Goal: Transaction & Acquisition: Download file/media

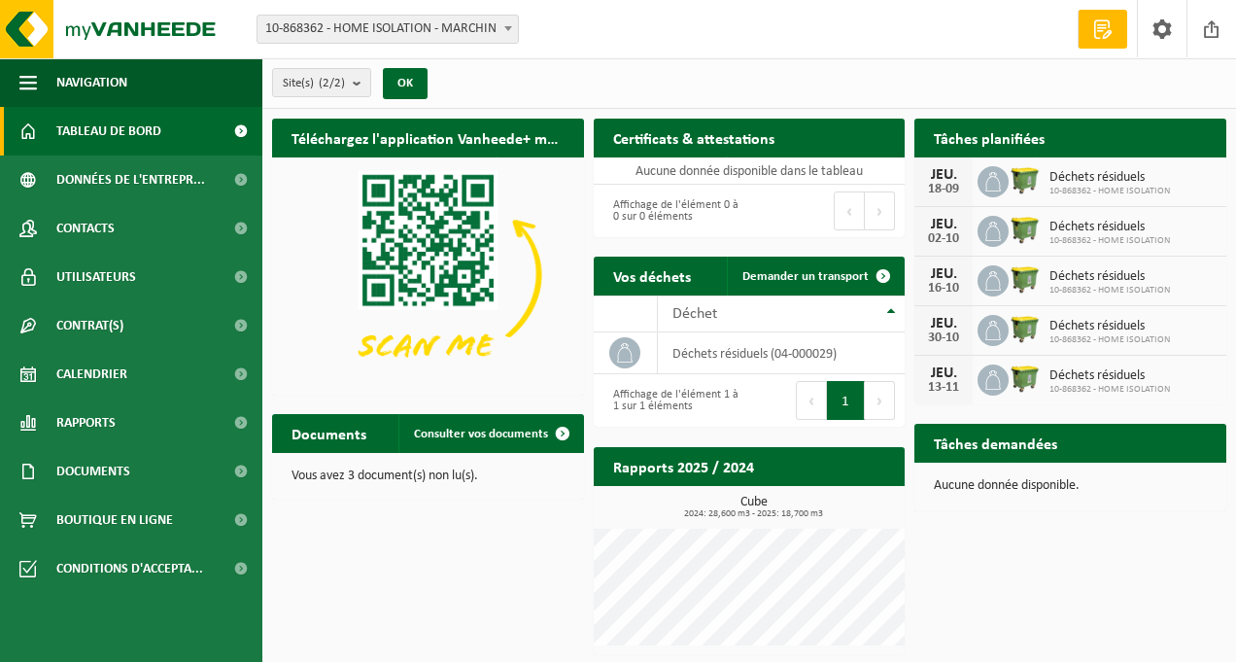
click at [148, 142] on span "Tableau de bord" at bounding box center [108, 131] width 105 height 49
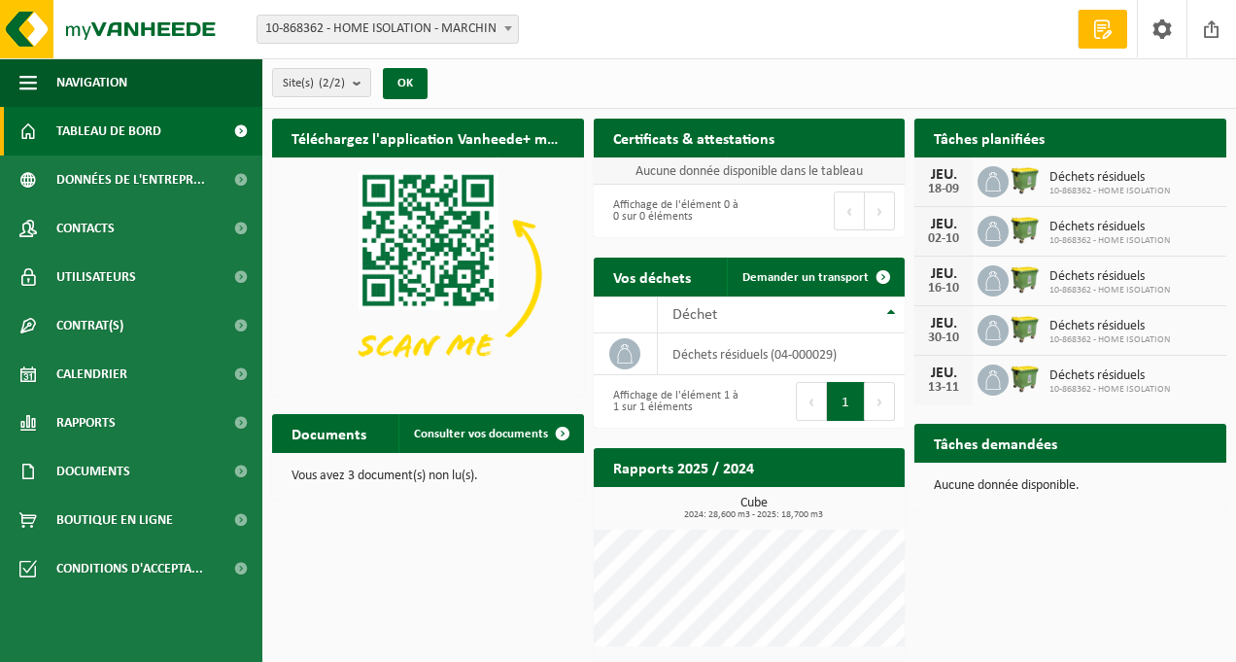
scroll to position [4, 0]
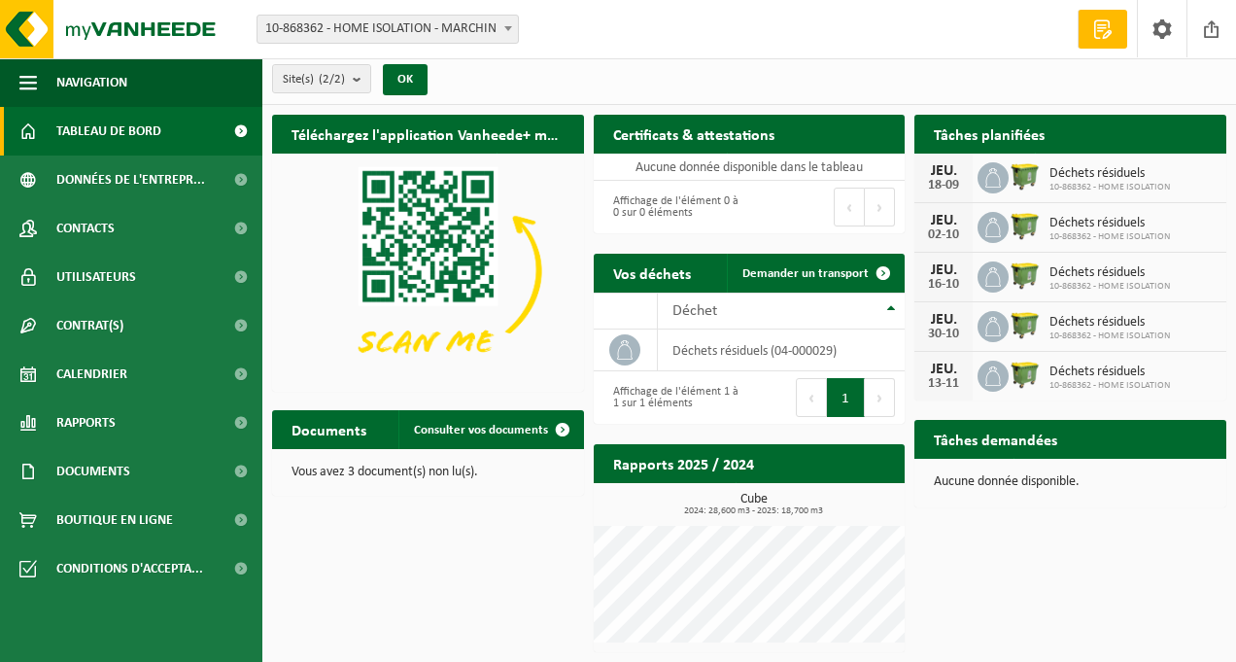
click at [320, 432] on h2 "Documents" at bounding box center [329, 429] width 114 height 38
click at [556, 425] on span at bounding box center [562, 429] width 39 height 39
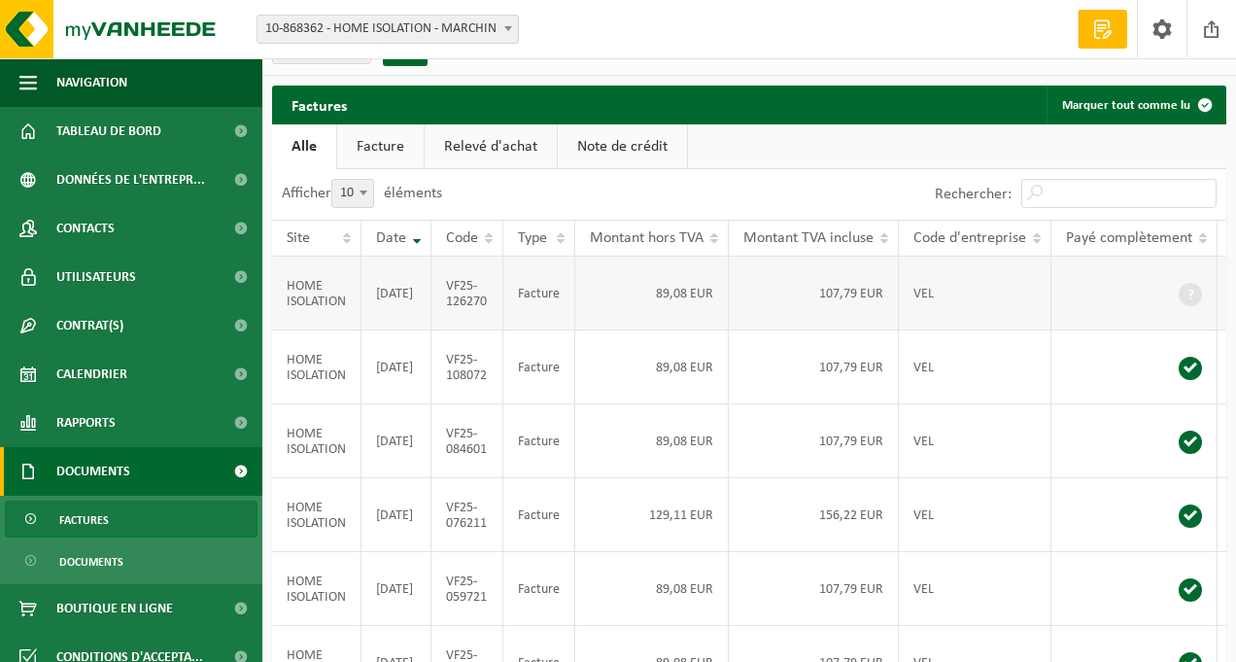
scroll to position [34, 0]
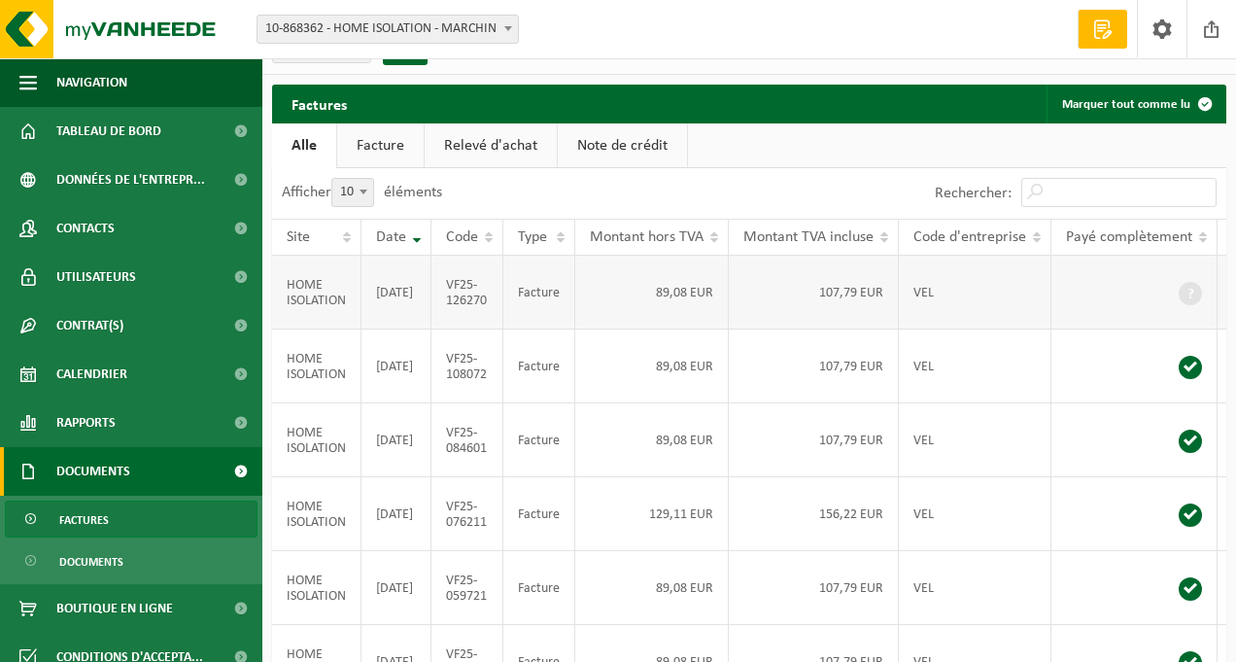
click at [1194, 301] on span at bounding box center [1190, 293] width 23 height 23
click at [1195, 241] on th "Payé complètement" at bounding box center [1135, 237] width 166 height 37
click at [1201, 235] on th "Payé complètement" at bounding box center [1135, 237] width 166 height 37
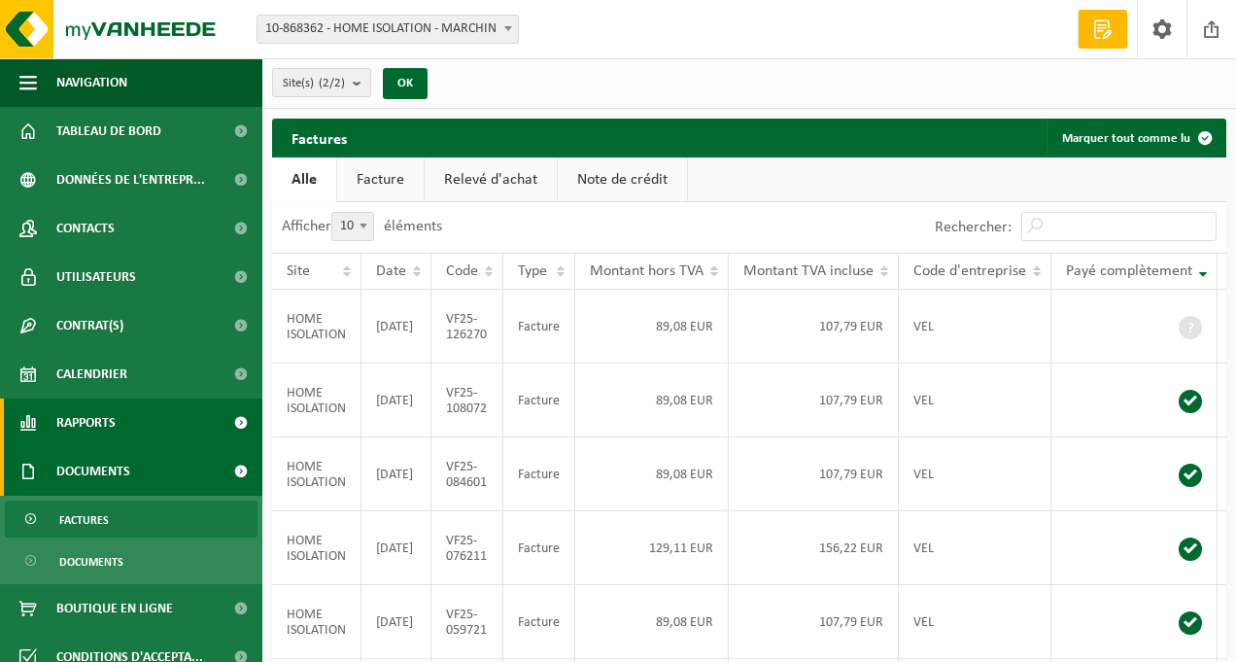
scroll to position [19, 0]
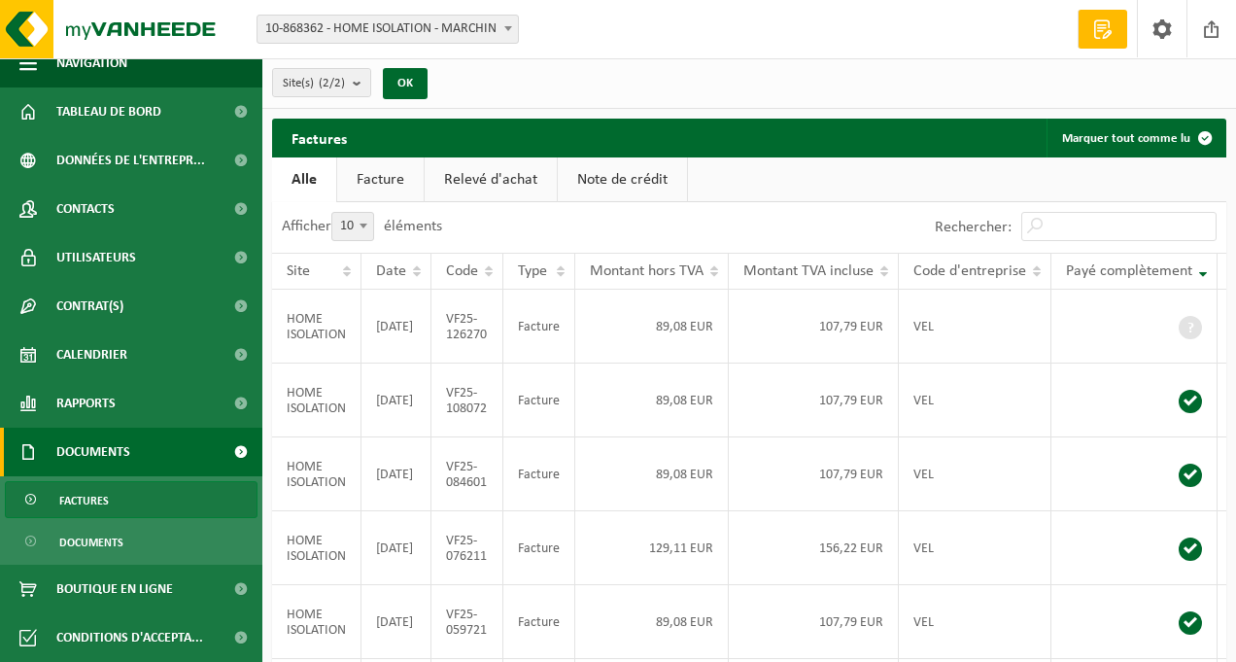
click at [91, 499] on span "Factures" at bounding box center [84, 500] width 50 height 37
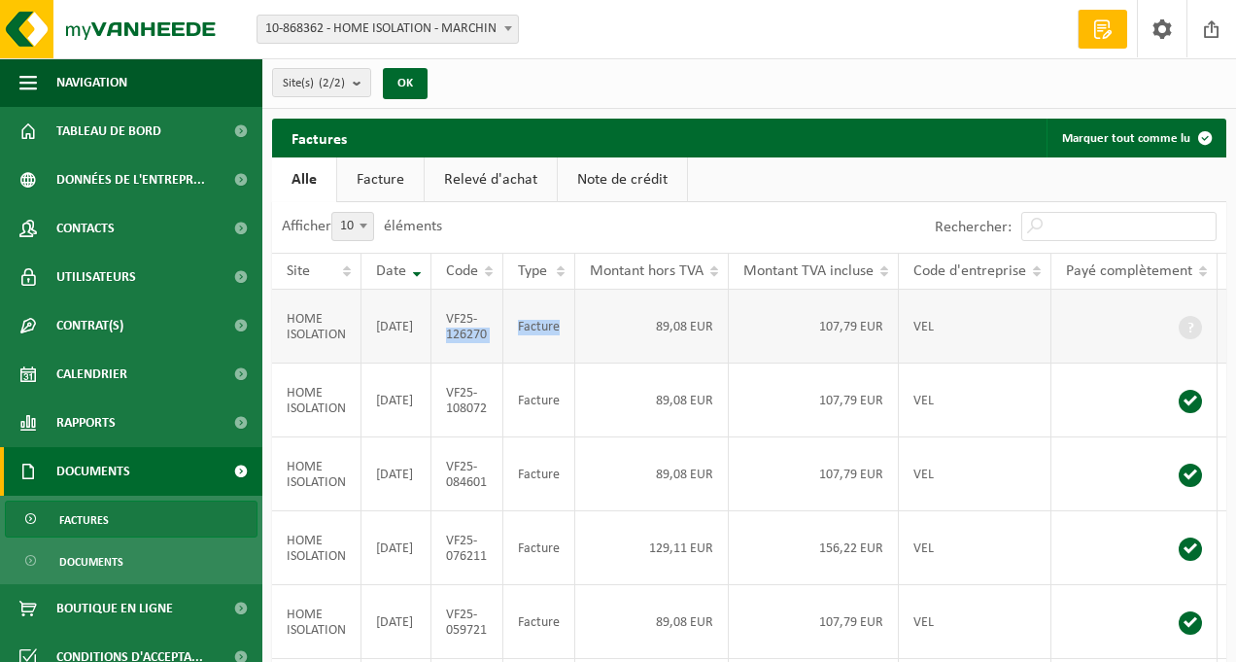
drag, startPoint x: 442, startPoint y: 339, endPoint x: 519, endPoint y: 348, distance: 77.3
click at [520, 348] on tr "HOME ISOLATION [DATE] VF25-126270 Facture 89,08 EUR 107,79 EUR VEL Télécharger …" at bounding box center [813, 327] width 1082 height 74
click at [1184, 339] on span at bounding box center [1190, 327] width 23 height 23
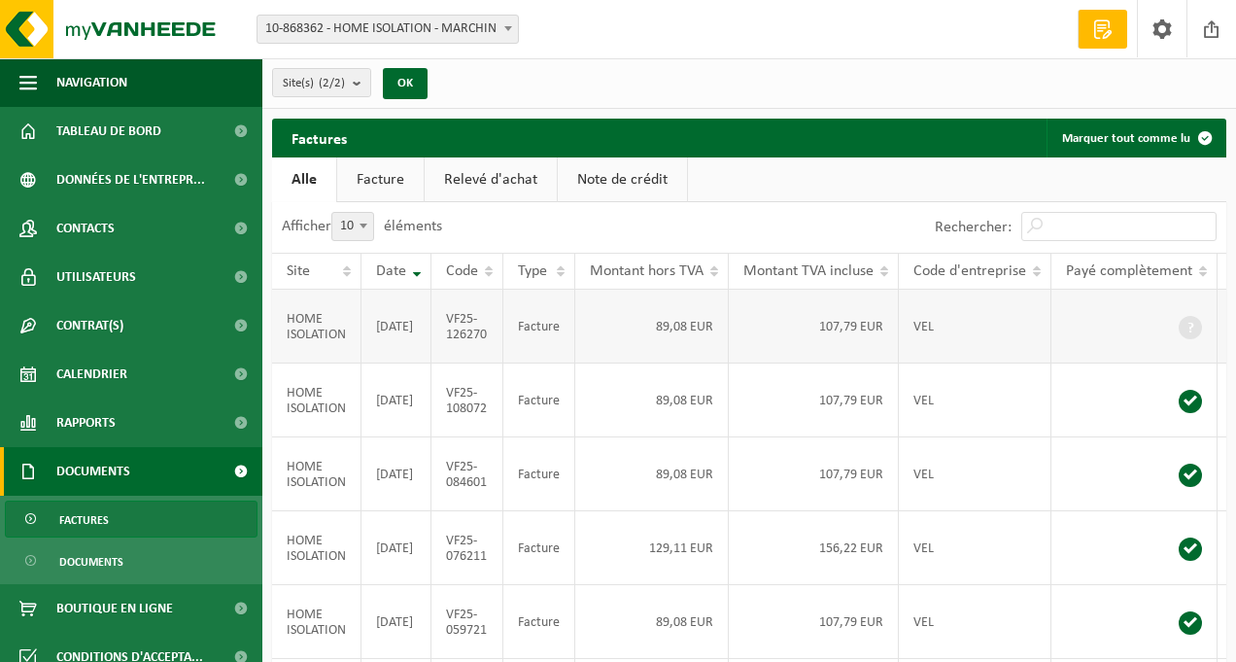
click at [1184, 339] on span at bounding box center [1190, 327] width 23 height 23
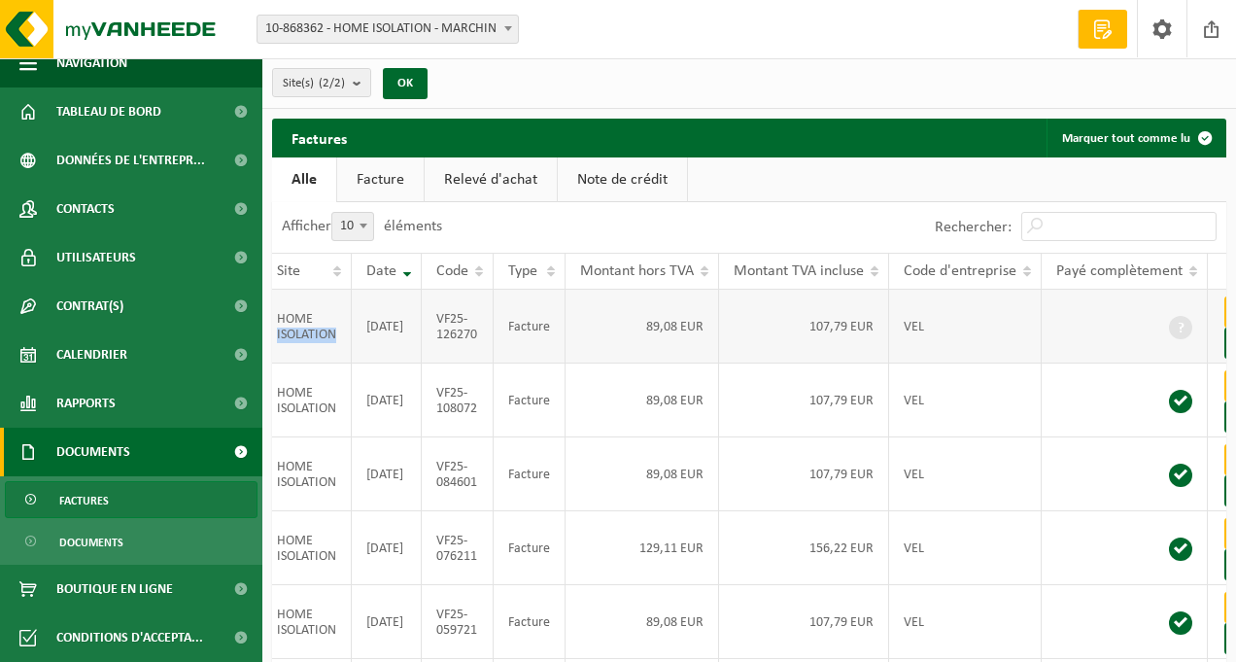
scroll to position [0, 115]
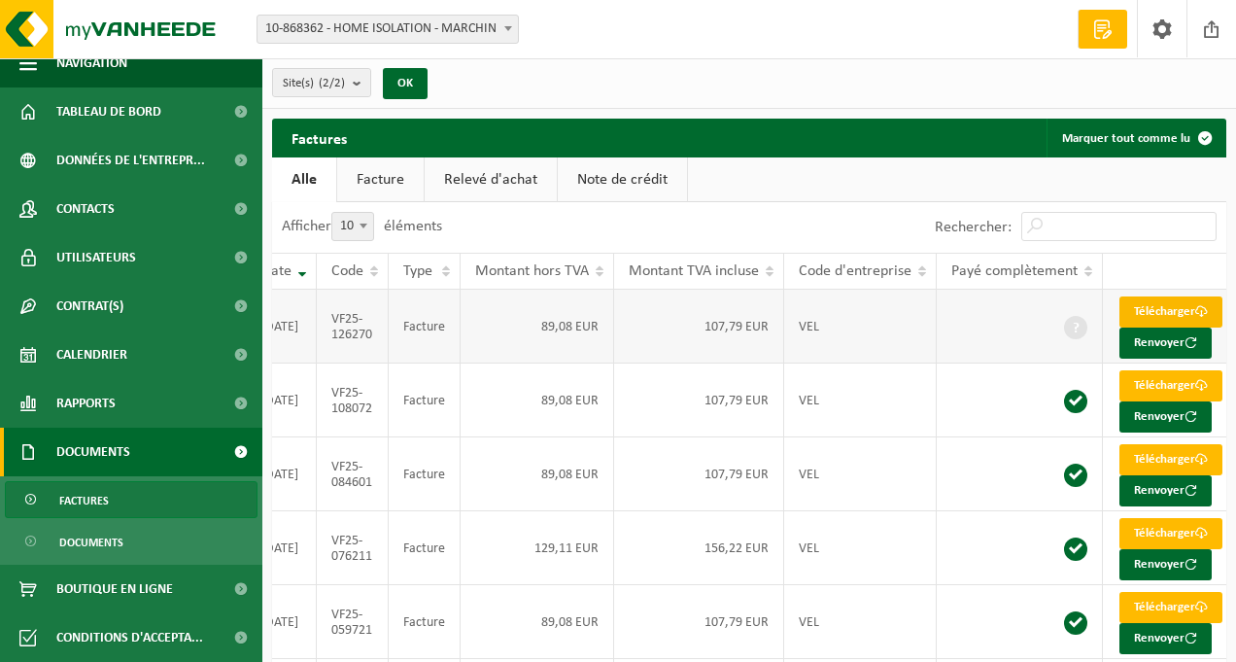
click at [1174, 309] on link "Télécharger" at bounding box center [1171, 311] width 103 height 31
